Goal: Task Accomplishment & Management: Complete application form

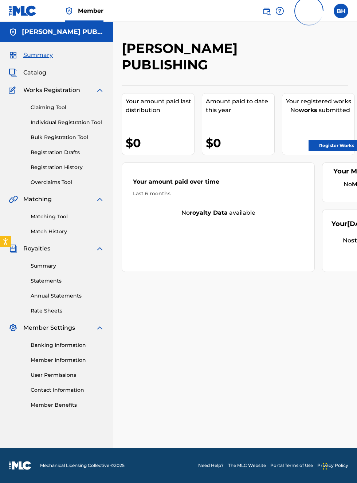
click at [255, 135] on div "$0" at bounding box center [240, 143] width 69 height 16
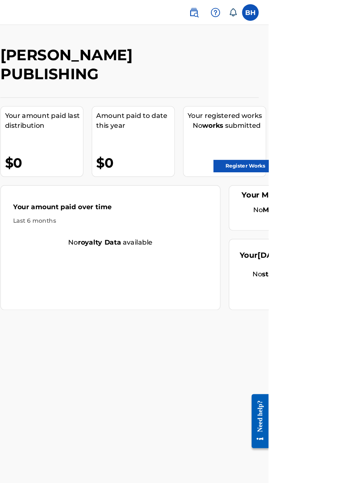
scroll to position [0, 121]
click at [339, 144] on link "Register Works" at bounding box center [337, 145] width 56 height 11
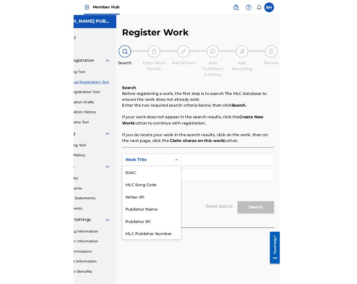
scroll to position [18, 0]
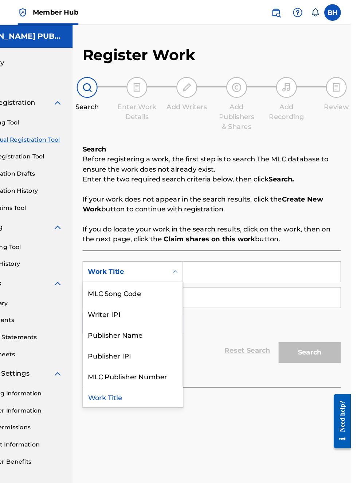
click at [156, 310] on div "Publisher IPI" at bounding box center [166, 311] width 88 height 18
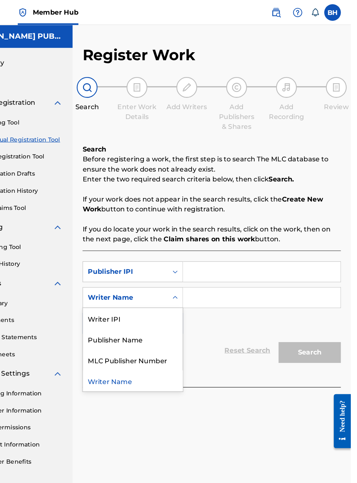
click at [170, 296] on div "Publisher Name" at bounding box center [166, 297] width 88 height 18
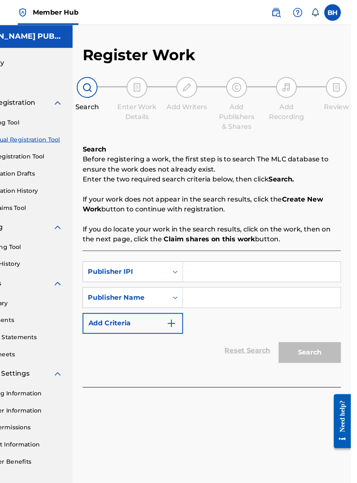
click at [241, 235] on input "Search Form" at bounding box center [279, 238] width 138 height 18
type input "00340604990"
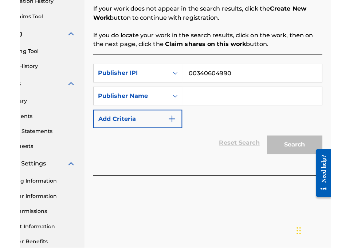
scroll to position [132, 0]
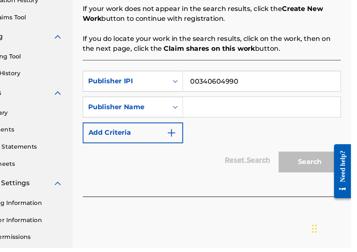
click at [242, 125] on input "Search Form" at bounding box center [279, 129] width 138 height 18
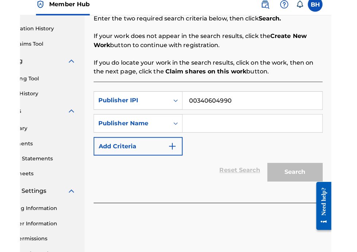
scroll to position [7, 49]
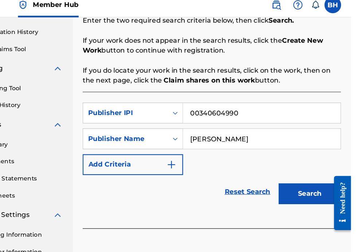
type input "[PERSON_NAME]"
click at [320, 177] on button "Search" at bounding box center [321, 176] width 55 height 18
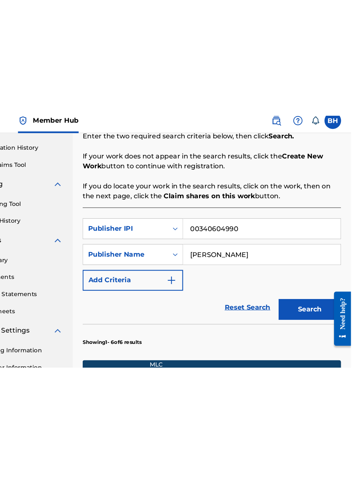
scroll to position [30, 0]
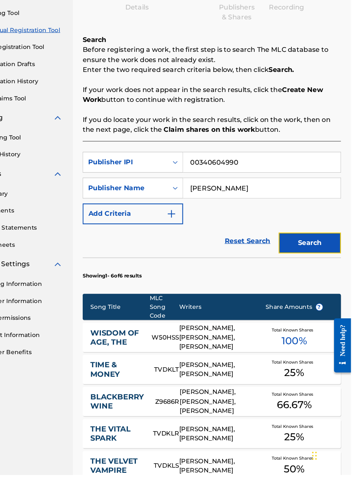
click at [330, 279] on button "Search" at bounding box center [321, 279] width 55 height 18
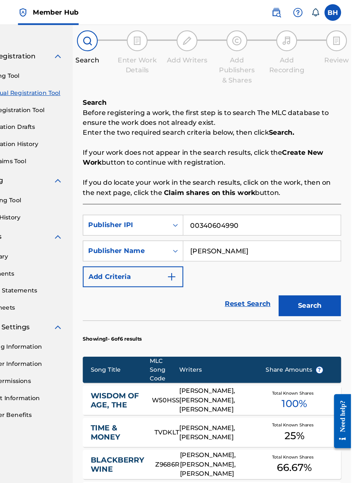
scroll to position [0, 0]
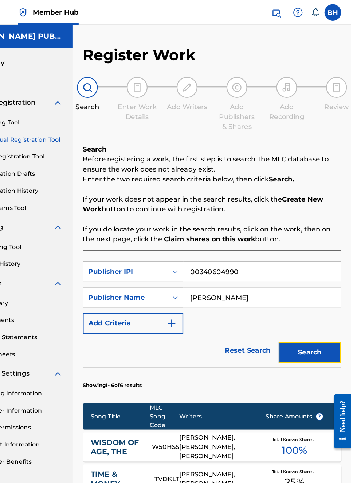
click at [328, 307] on button "Search" at bounding box center [321, 309] width 55 height 18
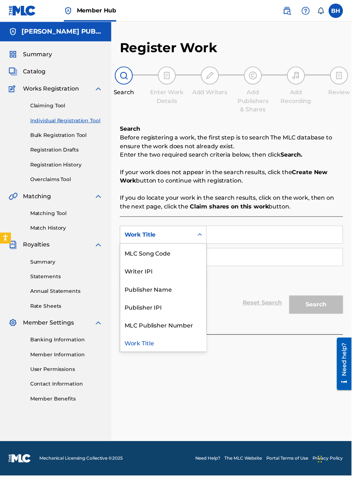
click at [152, 311] on div "Publisher IPI" at bounding box center [166, 311] width 88 height 18
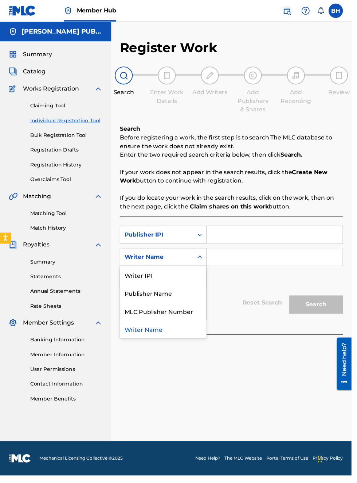
click at [174, 309] on div "MLC Publisher Number" at bounding box center [166, 315] width 88 height 18
click at [167, 304] on div "Writer IPI" at bounding box center [166, 297] width 88 height 18
click at [172, 299] on div "Publisher Name" at bounding box center [166, 297] width 88 height 18
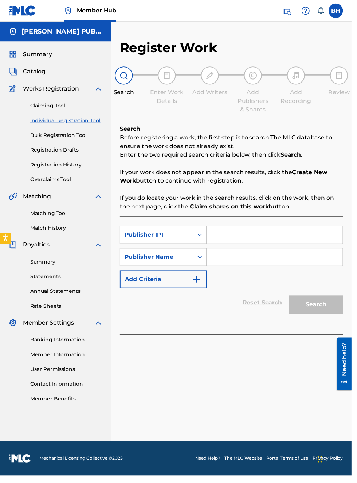
click at [234, 238] on input "Search Form" at bounding box center [279, 238] width 138 height 18
type input "00340604990"
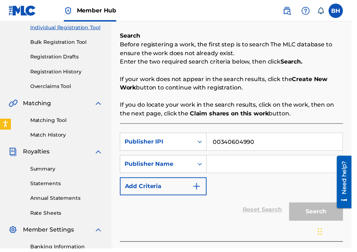
scroll to position [96, 0]
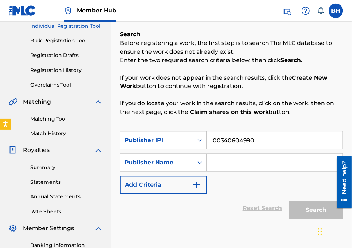
click at [240, 166] on input "Search Form" at bounding box center [279, 165] width 138 height 18
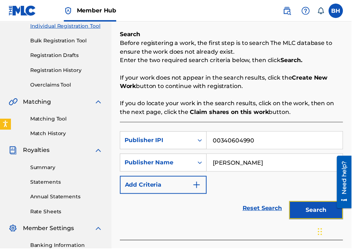
click at [319, 211] on button "Search" at bounding box center [321, 213] width 55 height 18
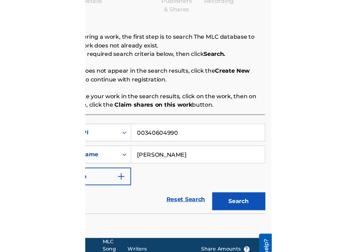
scroll to position [101, 163]
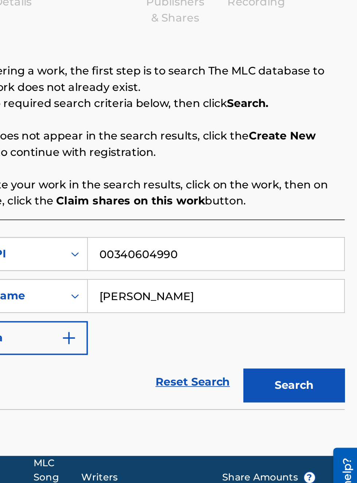
click at [275, 252] on input "[PERSON_NAME]" at bounding box center [279, 261] width 138 height 18
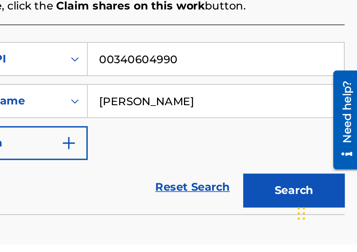
scroll to position [120, 163]
type input "[PERSON_NAME]"
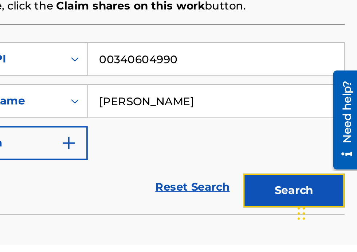
click at [323, 220] on button "Search" at bounding box center [321, 222] width 55 height 18
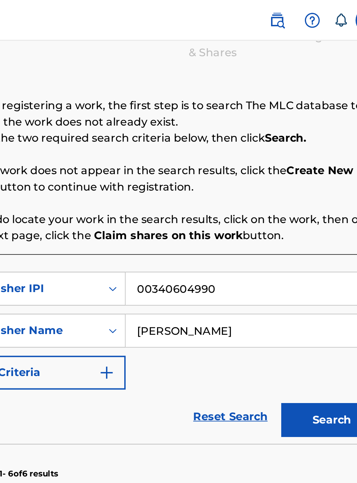
scroll to position [81, 0]
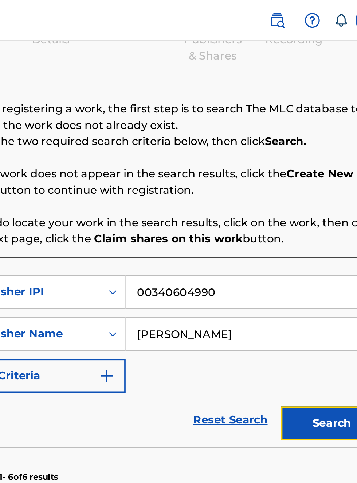
click at [315, 228] on button "Search" at bounding box center [321, 228] width 55 height 18
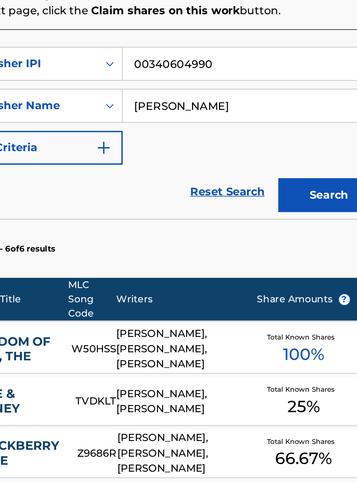
scroll to position [0, 0]
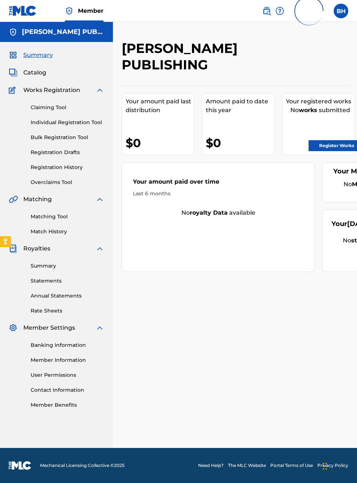
click at [344, 144] on link "Register Works" at bounding box center [337, 145] width 56 height 11
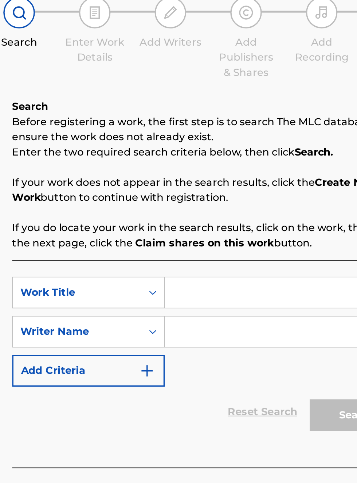
click at [233, 236] on input "Search Form" at bounding box center [279, 238] width 138 height 18
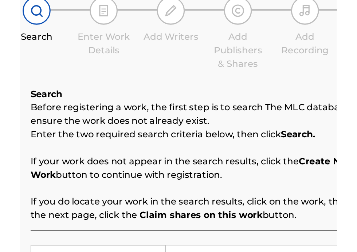
scroll to position [46, 0]
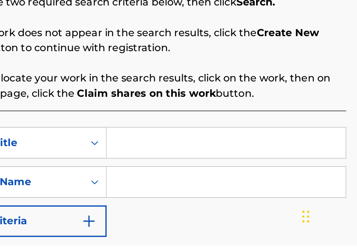
click at [222, 194] on input "Search Form" at bounding box center [279, 192] width 138 height 18
click at [223, 194] on input "Search Form" at bounding box center [279, 192] width 138 height 18
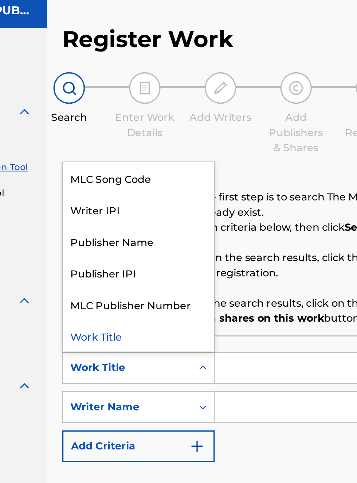
scroll to position [30, 0]
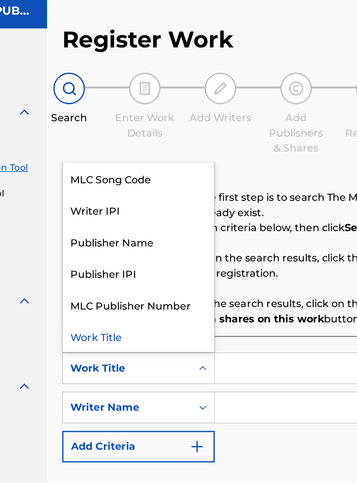
click at [159, 174] on div "Publisher IPI" at bounding box center [166, 183] width 88 height 18
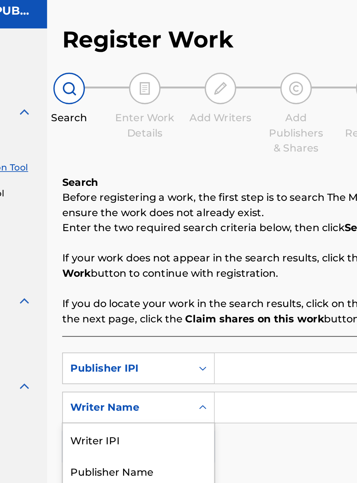
click at [167, 288] on div "Publisher Name" at bounding box center [166, 297] width 88 height 18
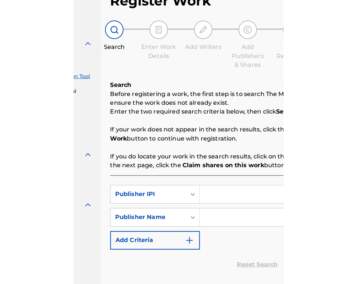
scroll to position [0, 0]
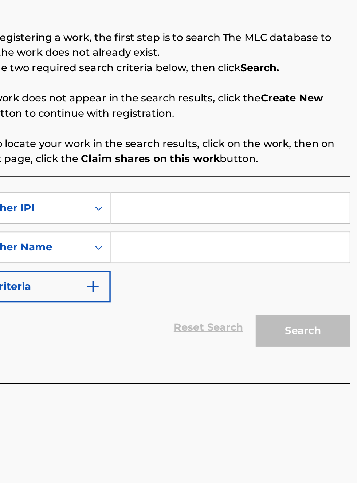
click at [232, 236] on input "Search Form" at bounding box center [279, 238] width 138 height 18
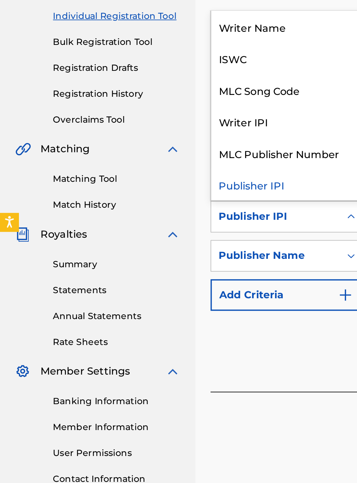
click at [154, 224] on div "Publisher IPI" at bounding box center [166, 219] width 88 height 18
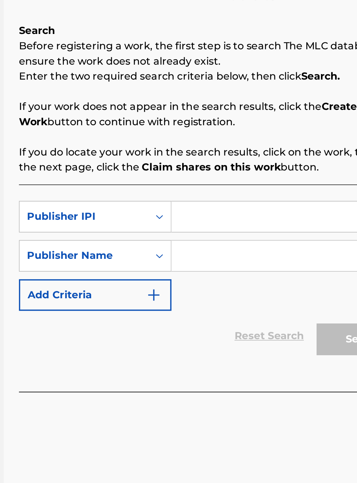
click at [232, 238] on input "Search Form" at bounding box center [279, 238] width 138 height 18
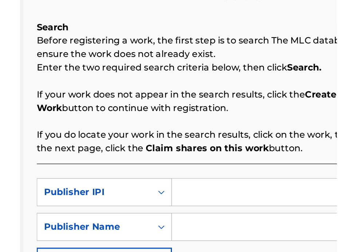
scroll to position [46, 0]
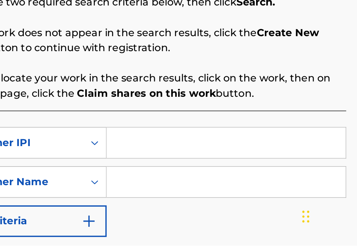
click at [226, 190] on input "Search Form" at bounding box center [279, 192] width 138 height 18
type input "00340604990"
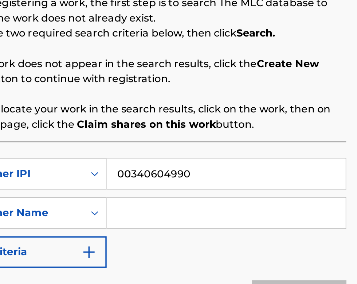
click at [235, 217] on input "Search Form" at bounding box center [279, 215] width 138 height 18
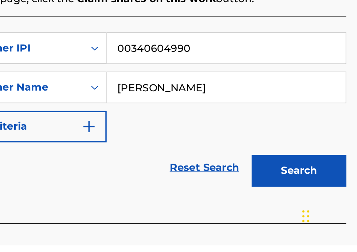
scroll to position [104, 0]
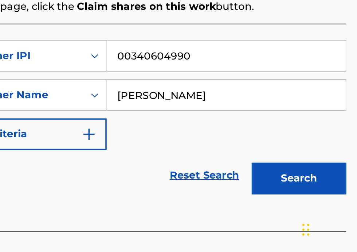
type input "[PERSON_NAME]"
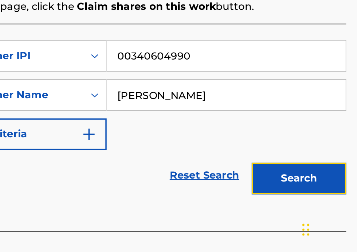
click at [326, 207] on button "Search" at bounding box center [321, 205] width 55 height 18
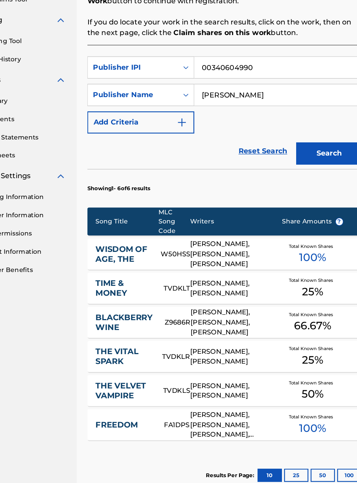
scroll to position [125, 0]
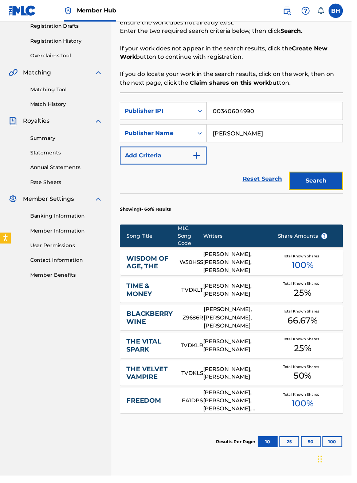
click at [328, 183] on button "Search" at bounding box center [321, 183] width 55 height 18
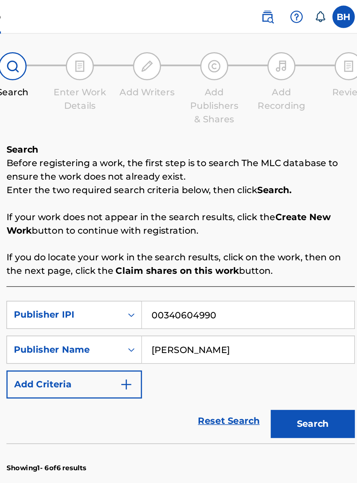
scroll to position [0, 0]
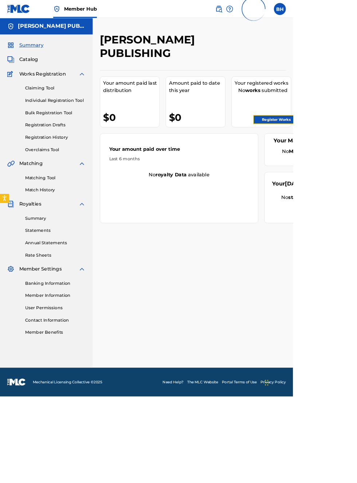
click at [347, 147] on link "Register Works" at bounding box center [337, 145] width 56 height 11
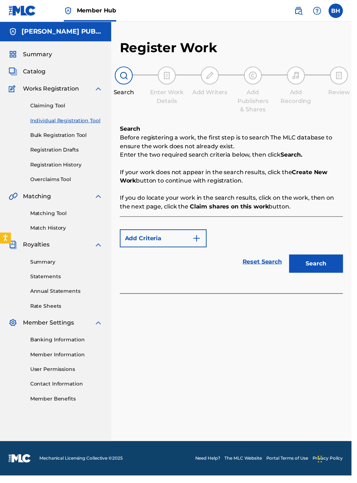
click at [282, 129] on div "Search Before registering a work, the first step is to search The MLC database …" at bounding box center [235, 171] width 227 height 88
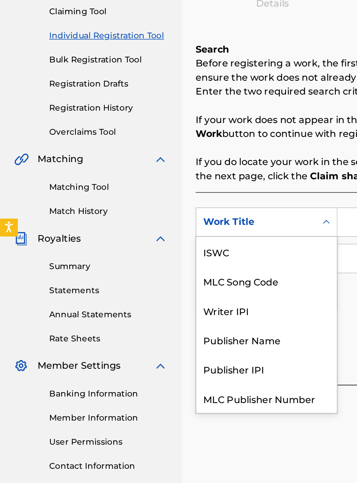
scroll to position [18, 0]
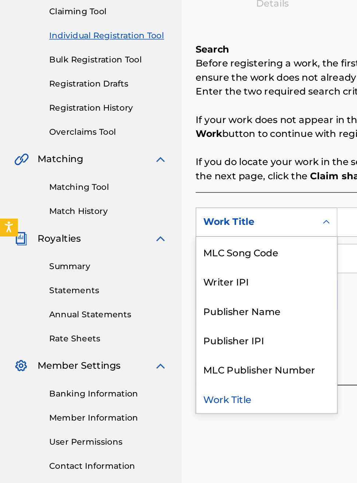
click at [190, 319] on div "Publisher IPI" at bounding box center [166, 311] width 88 height 18
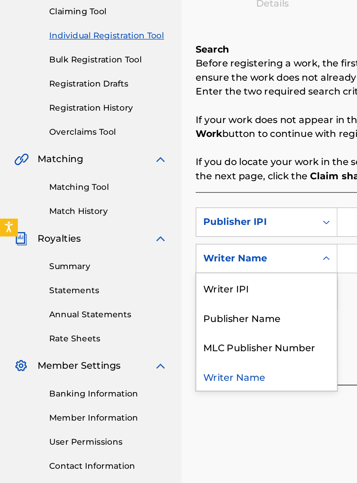
click at [171, 296] on div "Publisher Name" at bounding box center [166, 297] width 88 height 18
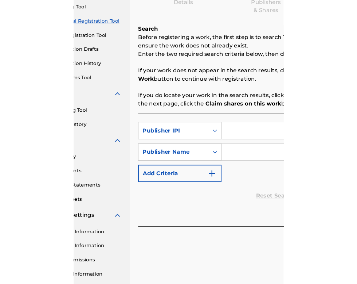
scroll to position [100, 53]
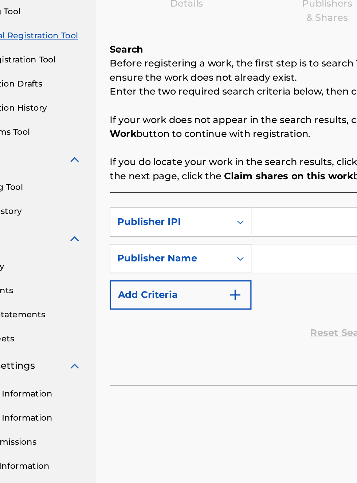
click at [237, 237] on input "Search Form" at bounding box center [279, 238] width 138 height 18
type input "00340604990"
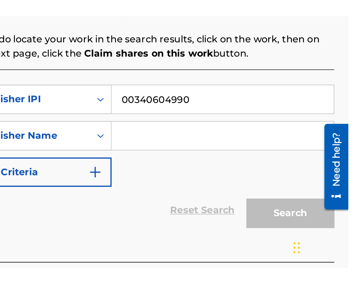
scroll to position [91, 140]
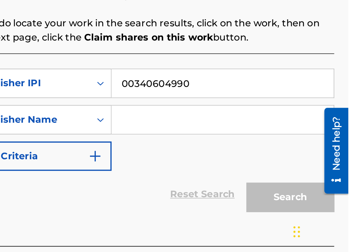
click at [250, 167] on input "Search Form" at bounding box center [279, 165] width 138 height 18
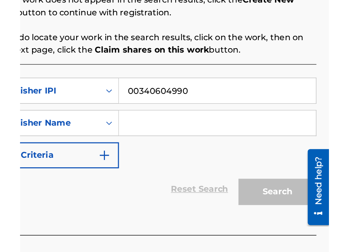
scroll to position [79, 140]
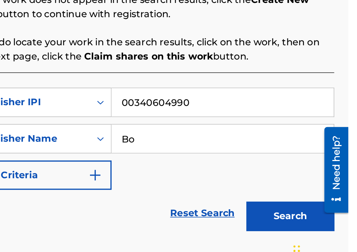
type input "B"
type input "[PERSON_NAME]"
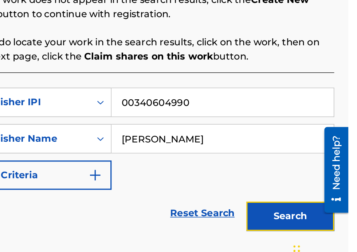
click at [330, 214] on button "Search" at bounding box center [321, 213] width 55 height 18
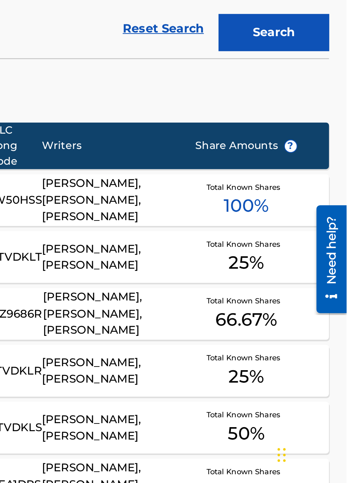
scroll to position [0, 0]
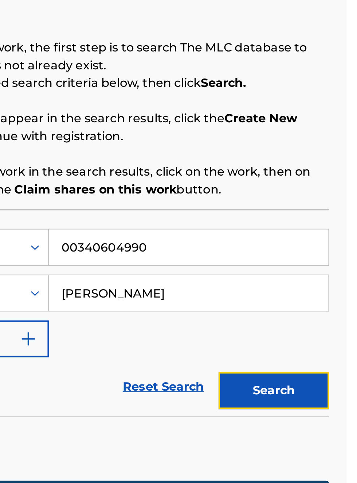
click at [327, 255] on button "Search" at bounding box center [321, 257] width 55 height 18
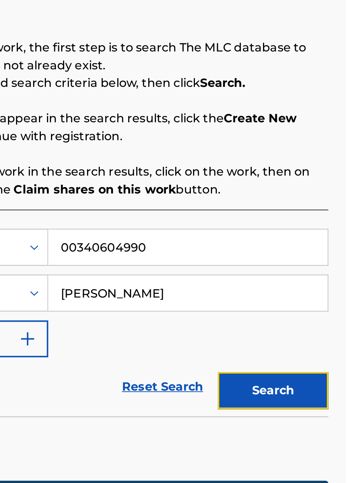
click at [322, 276] on button "Search" at bounding box center [321, 279] width 55 height 18
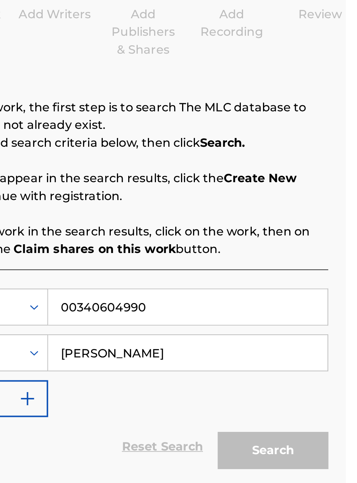
click at [323, 293] on div "Search" at bounding box center [319, 307] width 58 height 29
